Goal: Information Seeking & Learning: Learn about a topic

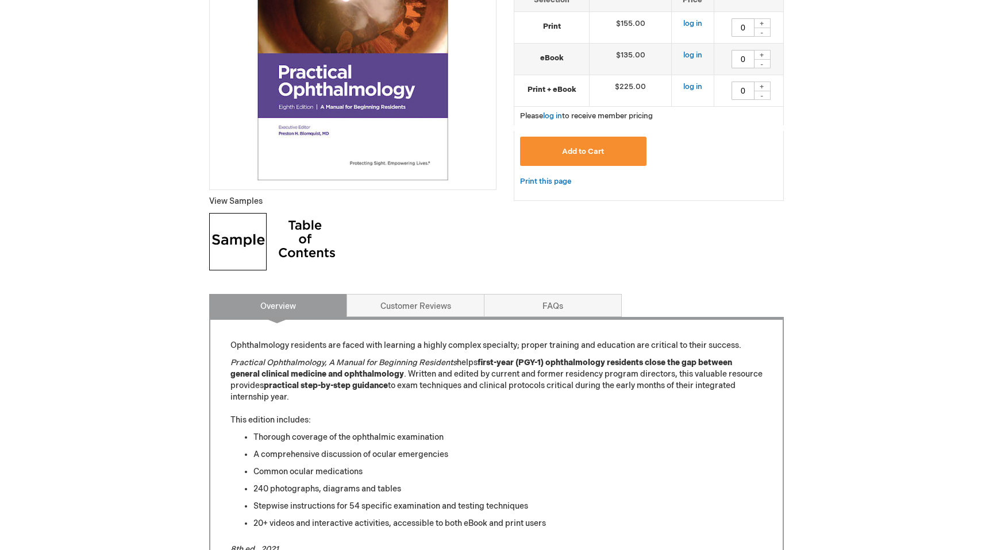
scroll to position [407, 0]
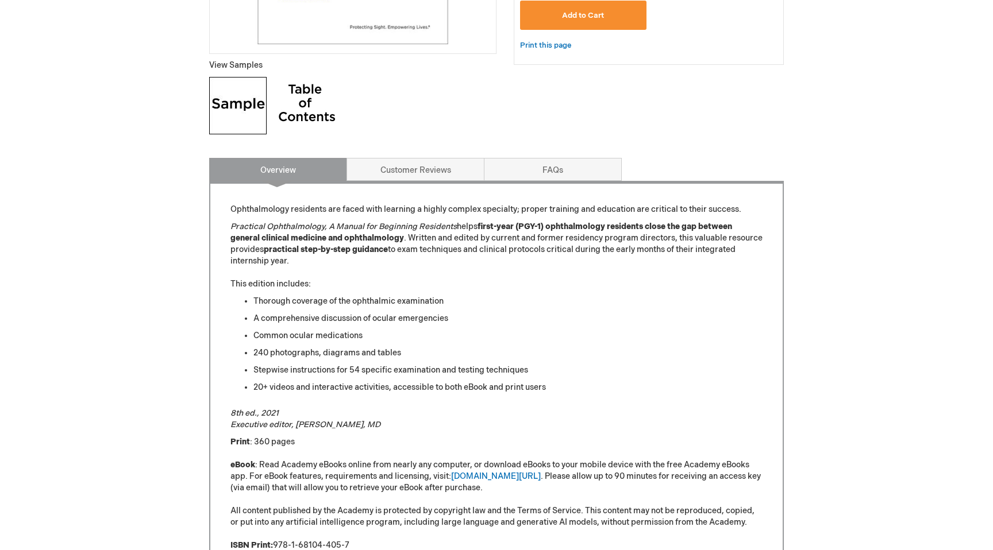
click at [249, 308] on ul "Thorough coverage of the ophthalmic examination A comprehensive discussion of o…" at bounding box center [496, 345] width 532 height 98
click at [257, 335] on li "Common ocular medications" at bounding box center [507, 335] width 509 height 11
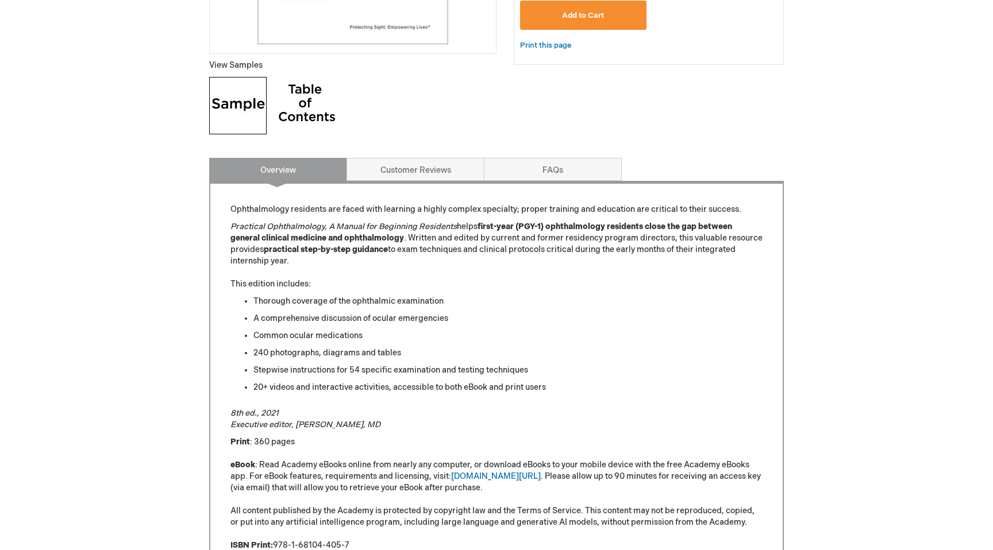
click at [257, 335] on li "Common ocular medications" at bounding box center [507, 335] width 509 height 11
click at [257, 349] on li "240 photographs, diagrams and tables" at bounding box center [507, 353] width 509 height 11
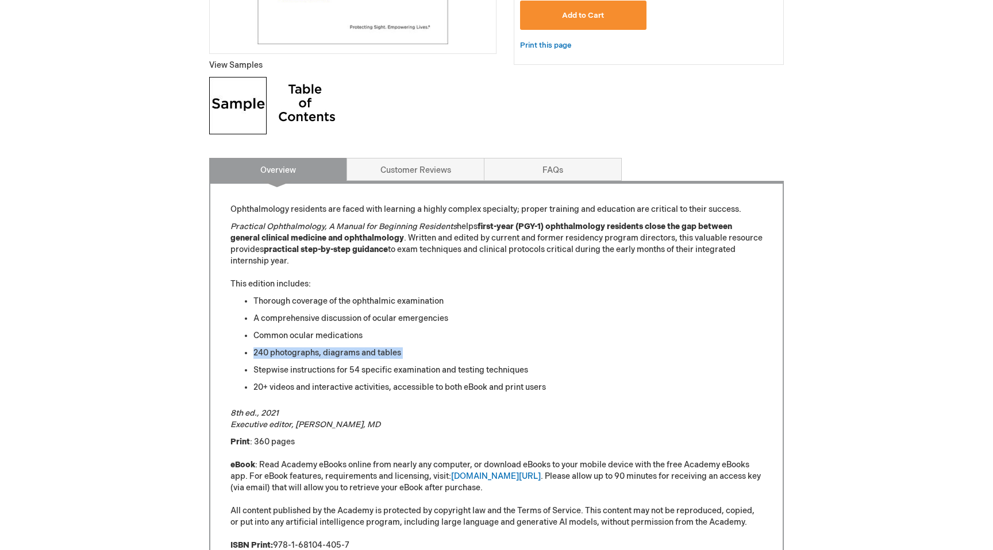
click at [260, 339] on li "Common ocular medications" at bounding box center [507, 335] width 509 height 11
click at [260, 342] on ul "Thorough coverage of the ophthalmic examination A comprehensive discussion of o…" at bounding box center [496, 345] width 532 height 98
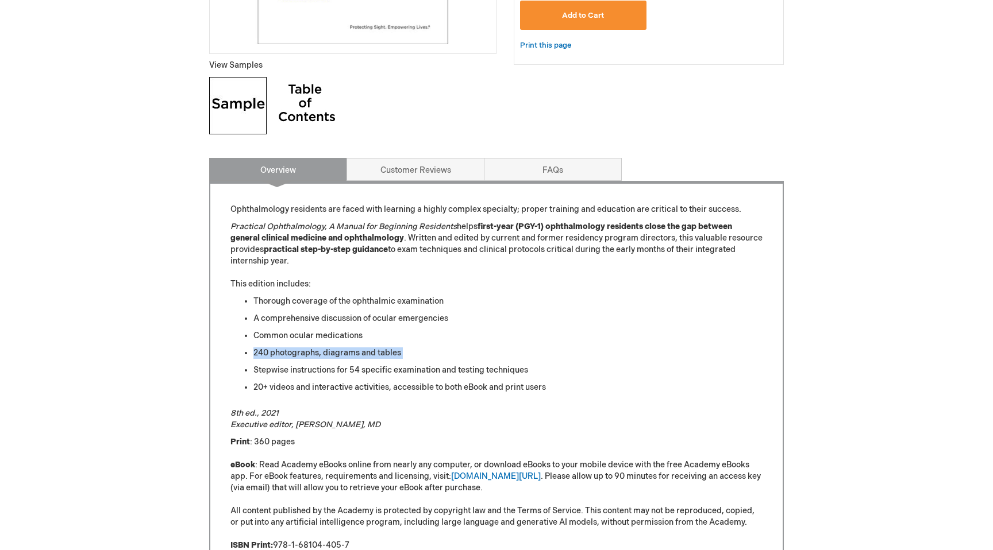
click at [265, 328] on ul "Thorough coverage of the ophthalmic examination A comprehensive discussion of o…" at bounding box center [496, 345] width 532 height 98
click at [269, 315] on li "A comprehensive discussion of ocular emergencies" at bounding box center [507, 318] width 509 height 11
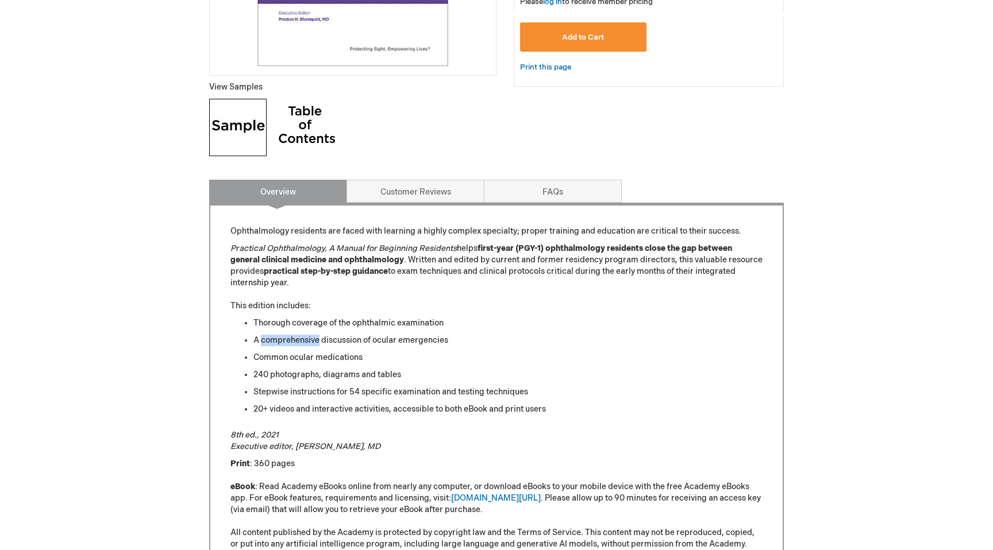
scroll to position [91, 0]
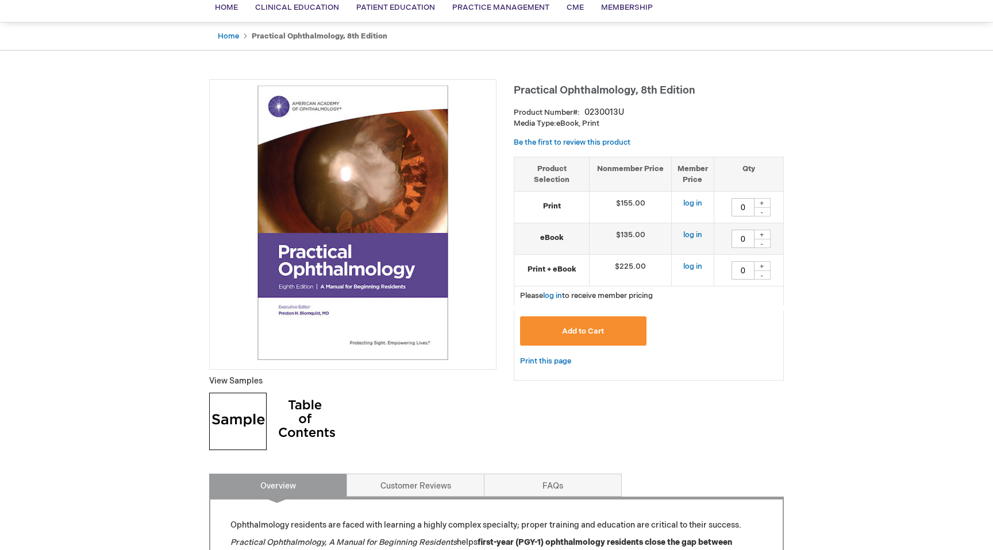
click at [538, 91] on span "Practical Ophthalmology, 8th Edition" at bounding box center [605, 90] width 182 height 12
